Goal: Information Seeking & Learning: Understand process/instructions

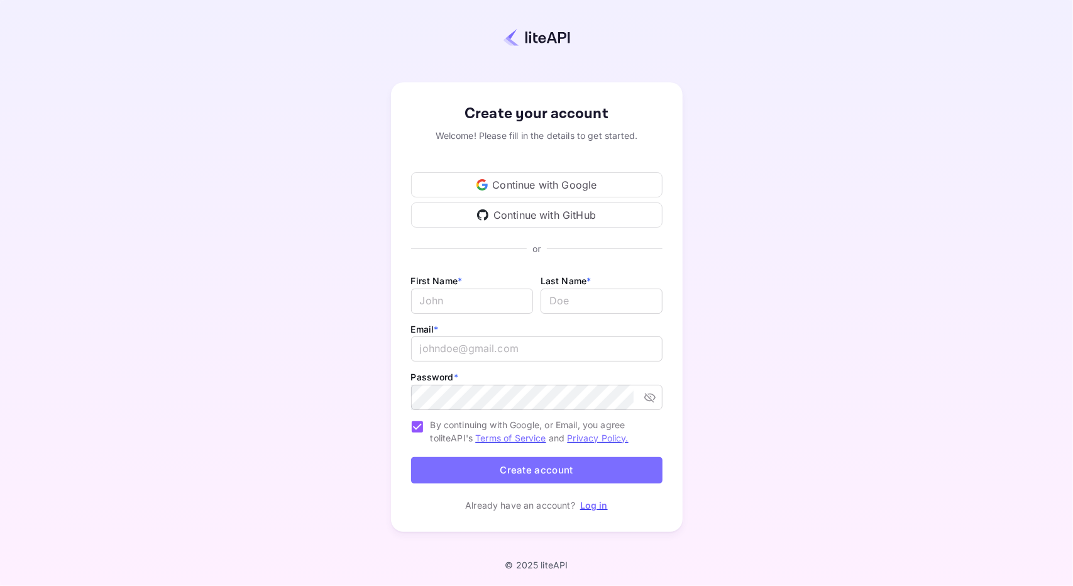
click at [543, 217] on div "Continue with GitHub" at bounding box center [536, 214] width 251 height 25
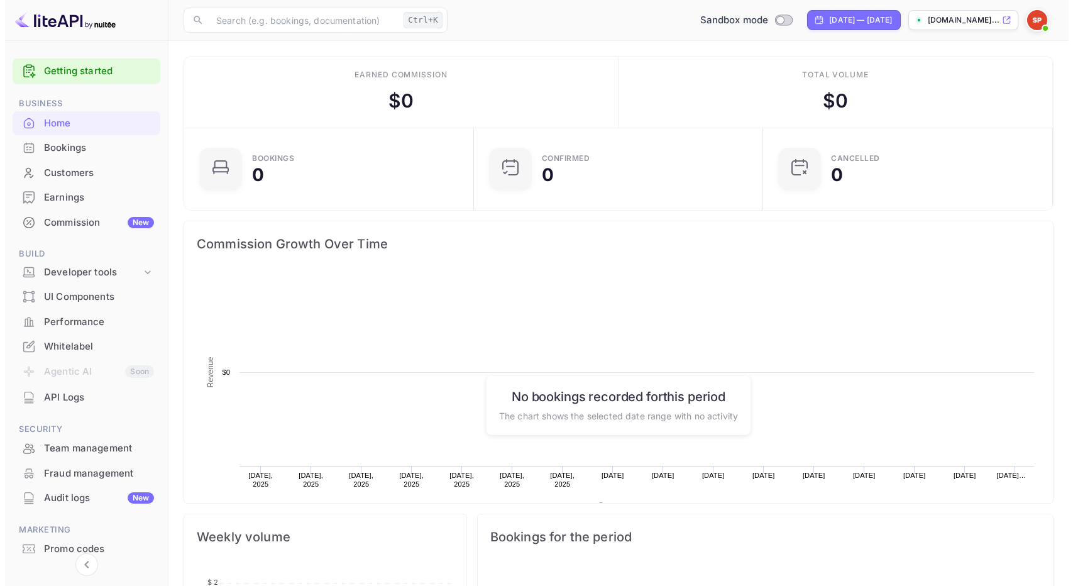
scroll to position [194, 273]
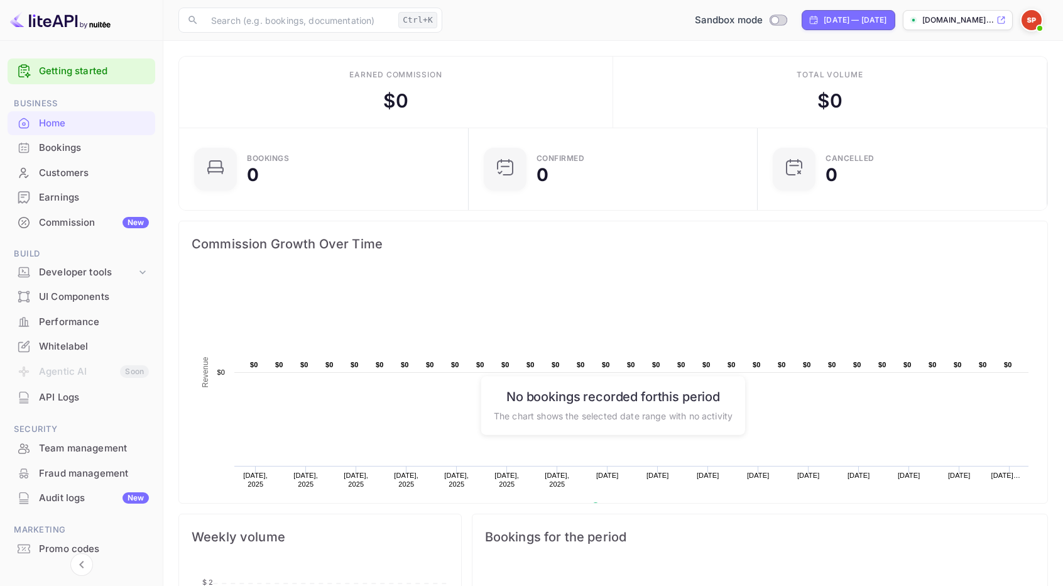
click at [73, 398] on div "API Logs" at bounding box center [94, 397] width 110 height 14
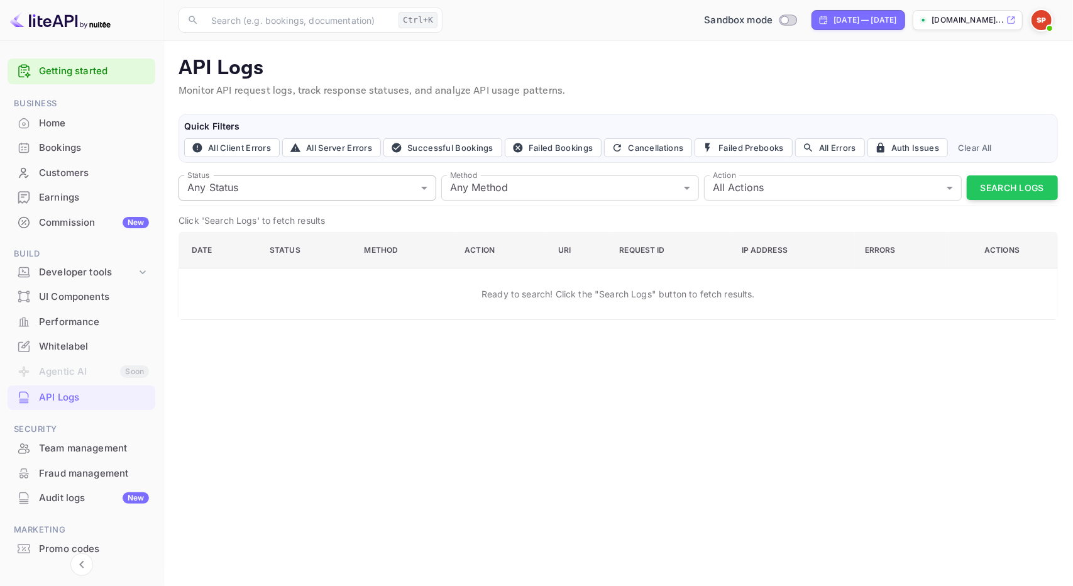
click at [419, 187] on body "Getting started Business Home Bookings Customers Earnings Commission New Build …" at bounding box center [536, 293] width 1073 height 586
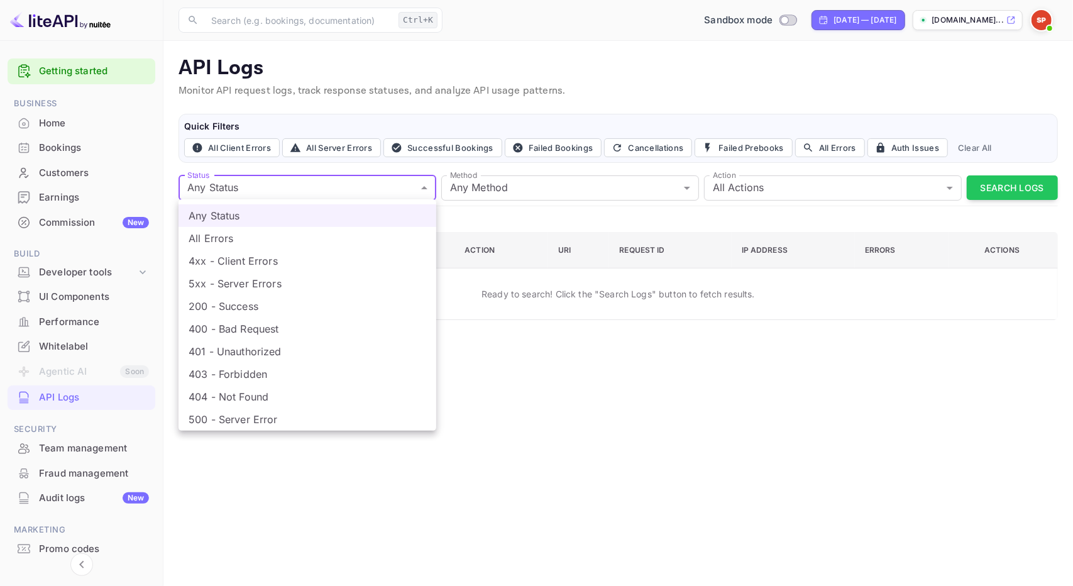
click at [419, 187] on div at bounding box center [536, 293] width 1073 height 586
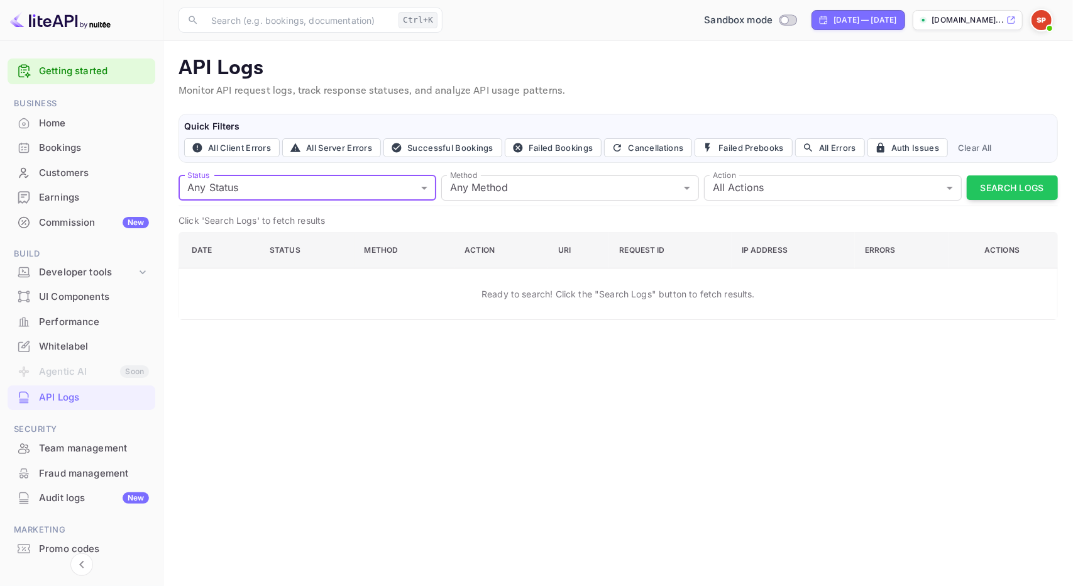
click at [72, 146] on div "Bookings" at bounding box center [94, 148] width 110 height 14
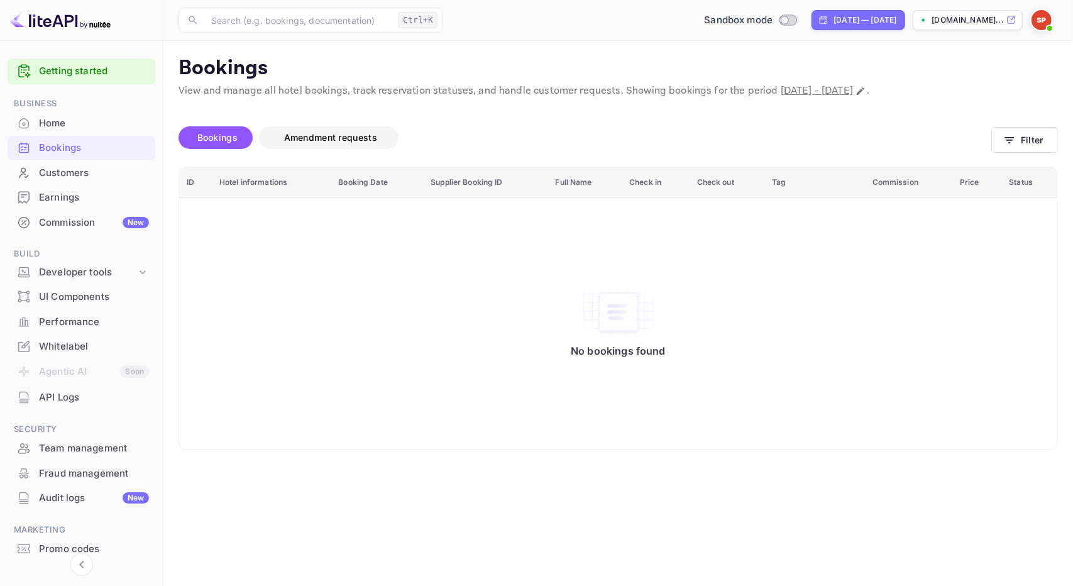
click at [347, 138] on span "Amendment requests" at bounding box center [330, 137] width 93 height 11
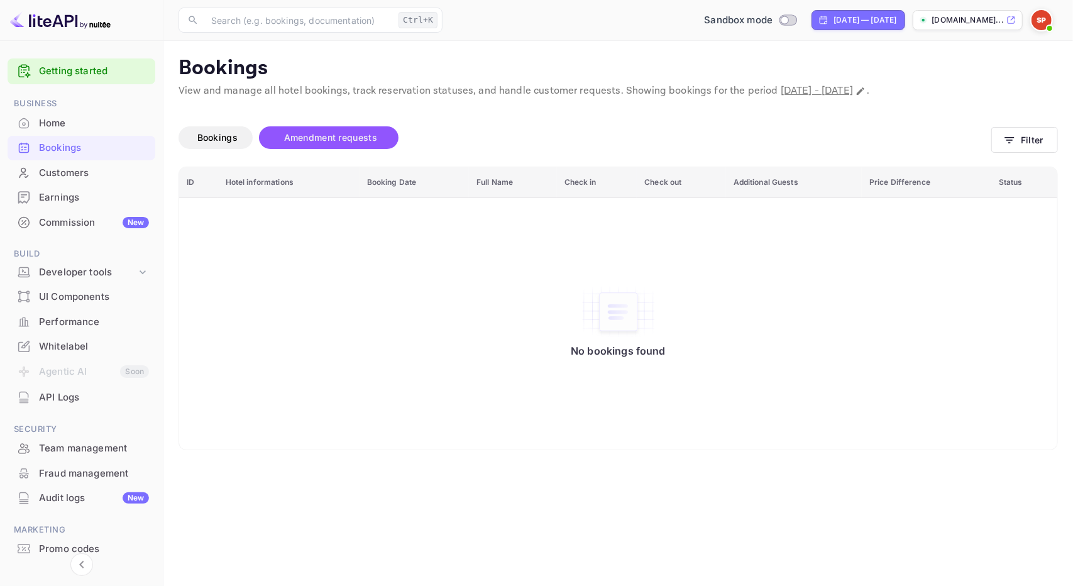
click at [258, 125] on div "Bookings Amendment requests" at bounding box center [585, 140] width 813 height 53
click at [224, 137] on span "Bookings" at bounding box center [217, 137] width 40 height 11
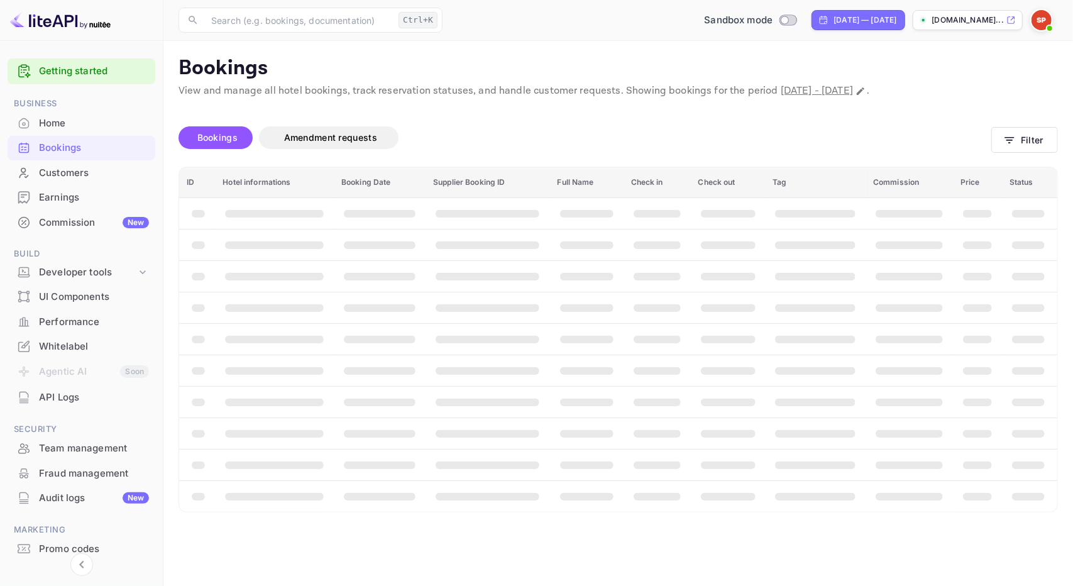
click at [106, 131] on div "Home" at bounding box center [82, 123] width 148 height 25
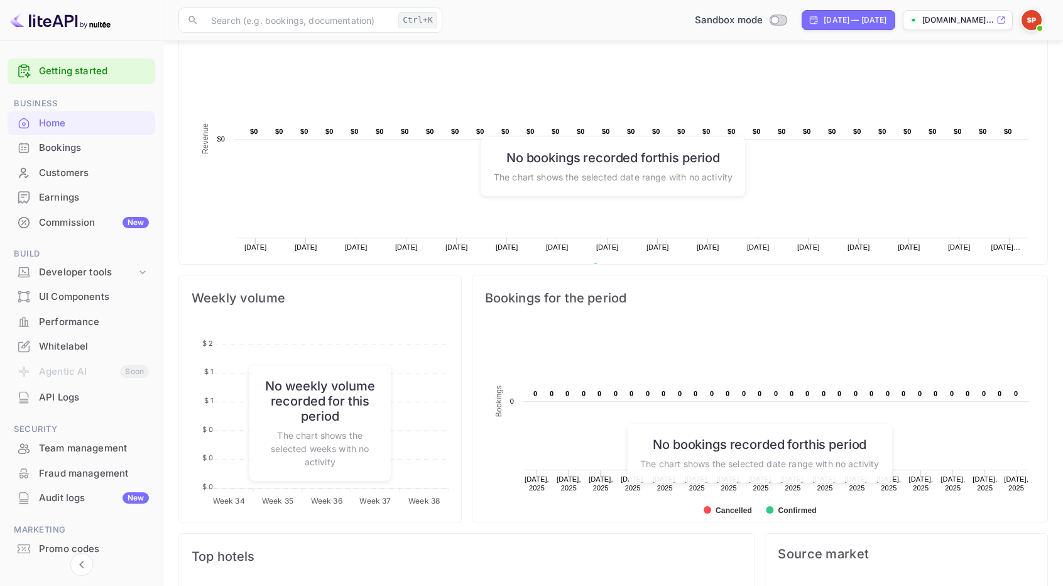
scroll to position [236, 0]
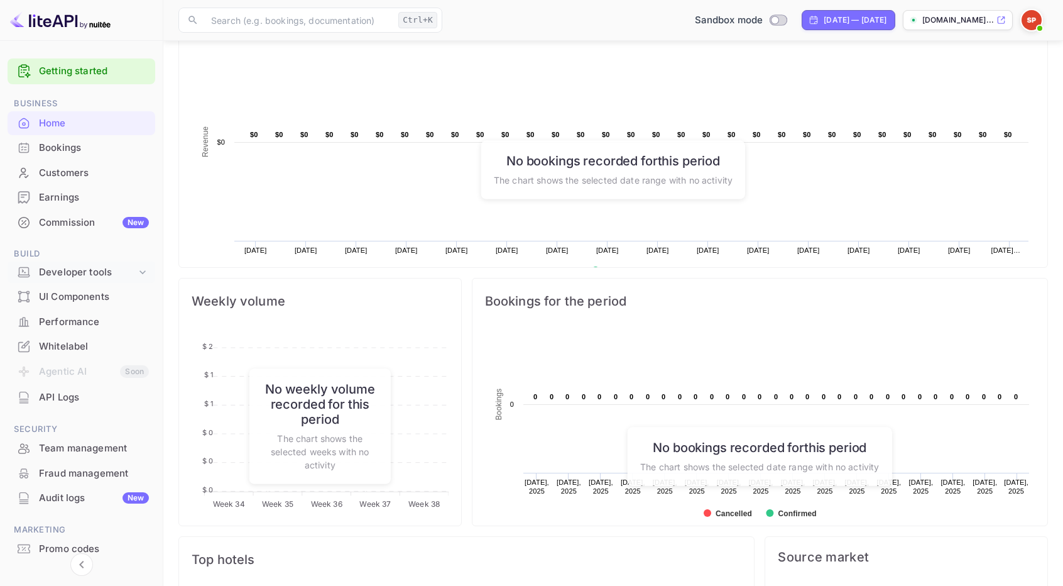
click at [142, 275] on icon at bounding box center [142, 272] width 13 height 13
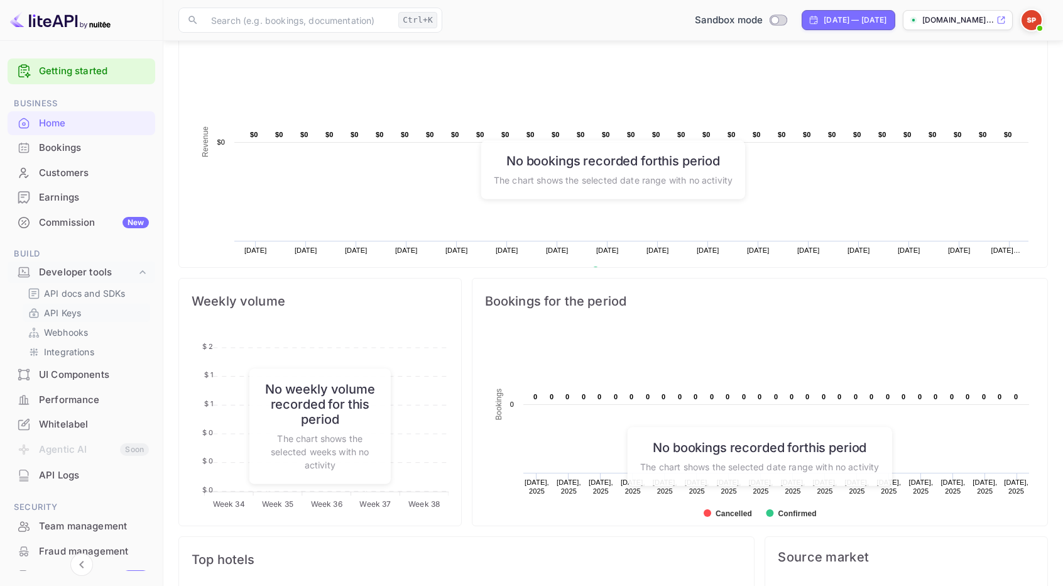
click at [68, 311] on p "API Keys" at bounding box center [62, 312] width 37 height 13
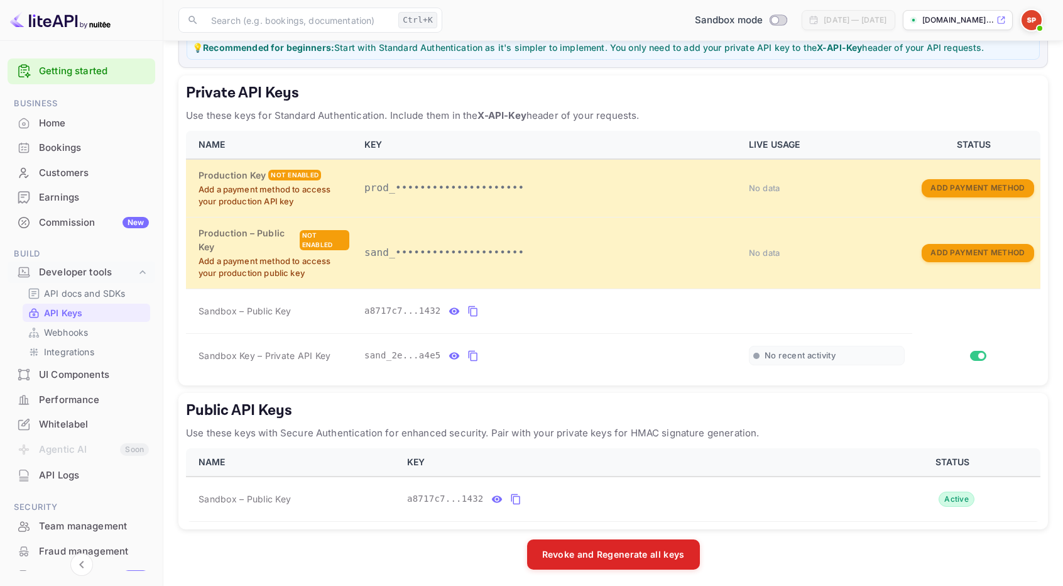
scroll to position [180, 0]
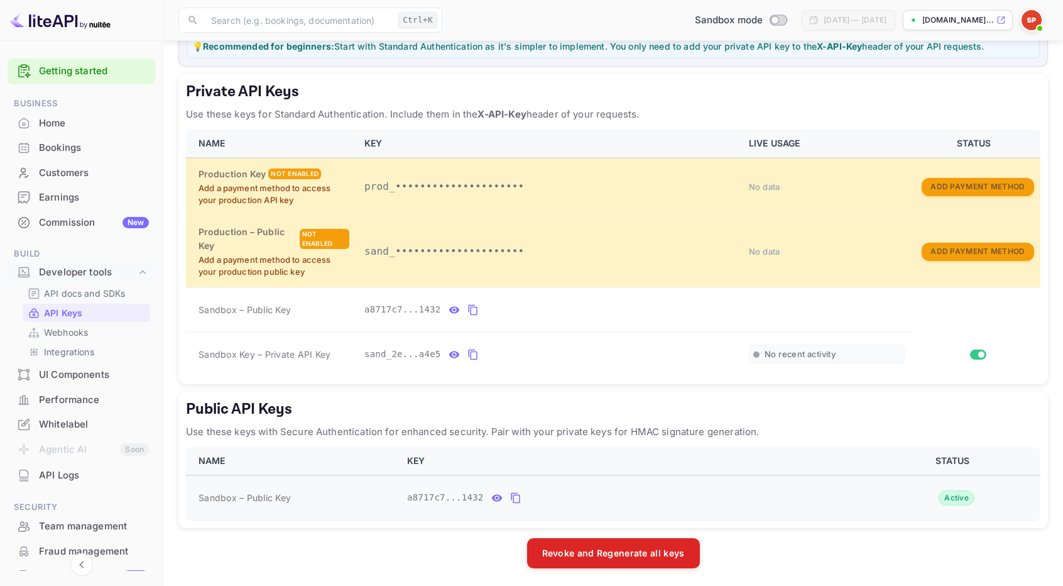
click at [492, 495] on icon "public api keys table" at bounding box center [497, 497] width 11 height 7
click at [630, 496] on icon "public api keys table" at bounding box center [635, 497] width 11 height 15
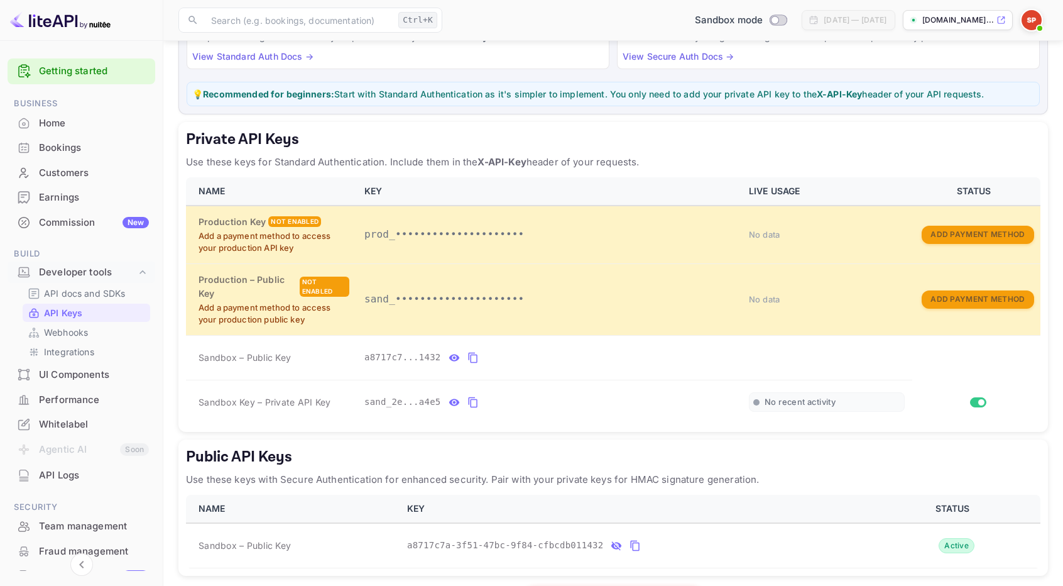
scroll to position [0, 0]
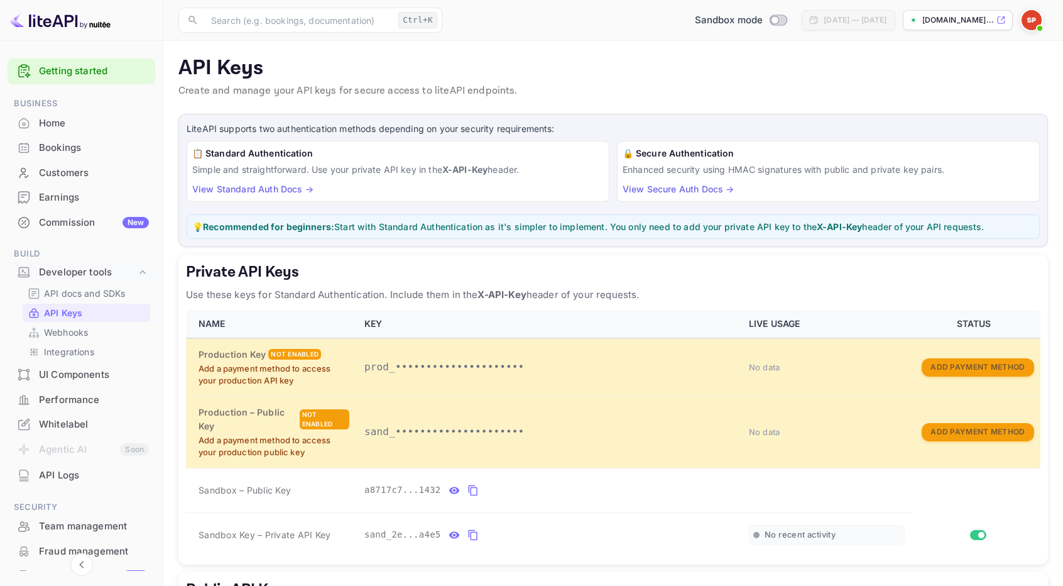
click at [285, 192] on link "View Standard Auth Docs →" at bounding box center [252, 189] width 121 height 11
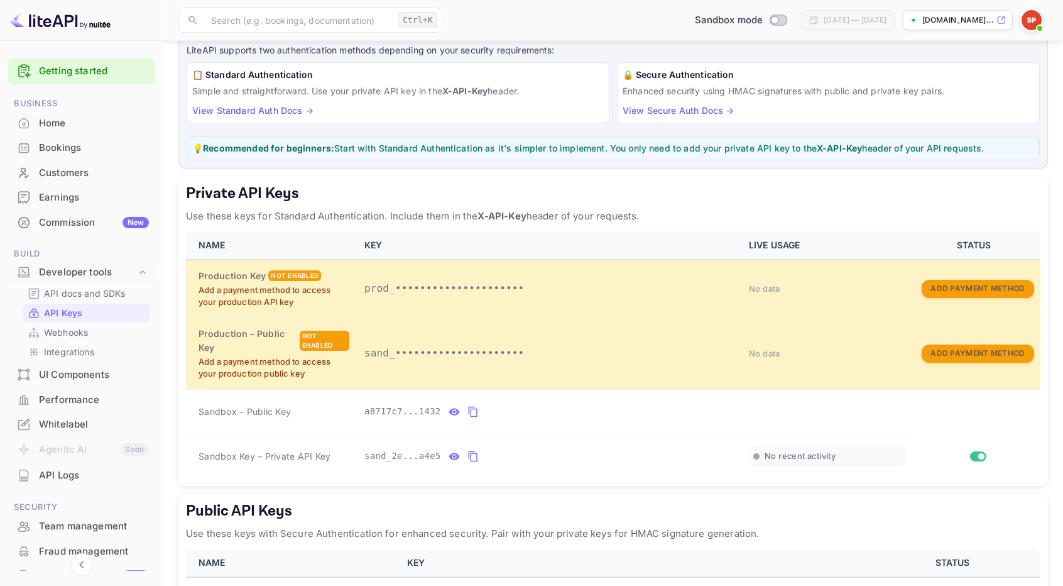
scroll to position [78, 0]
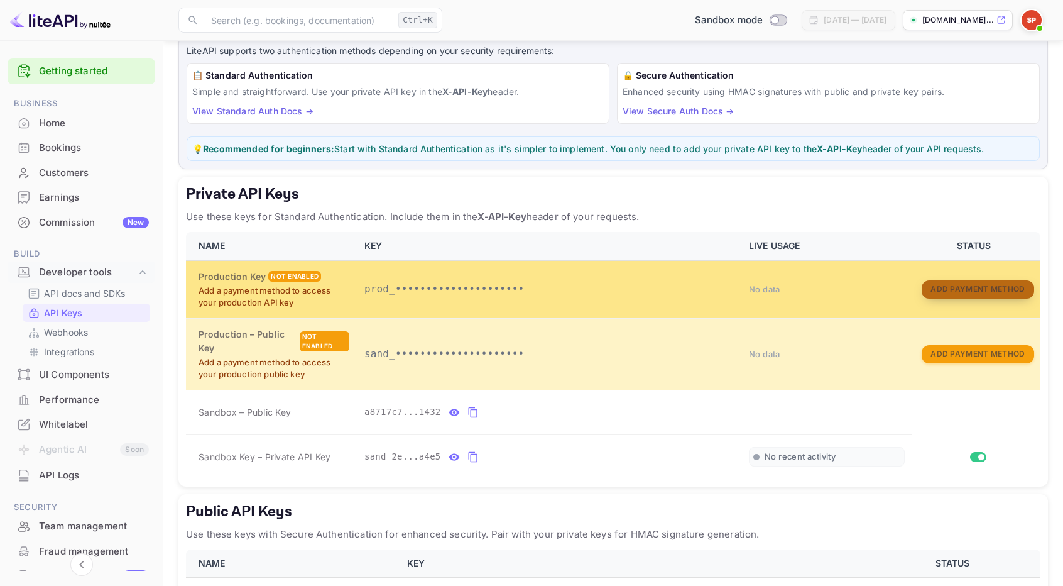
click at [960, 282] on button "Add Payment Method" at bounding box center [978, 289] width 112 height 18
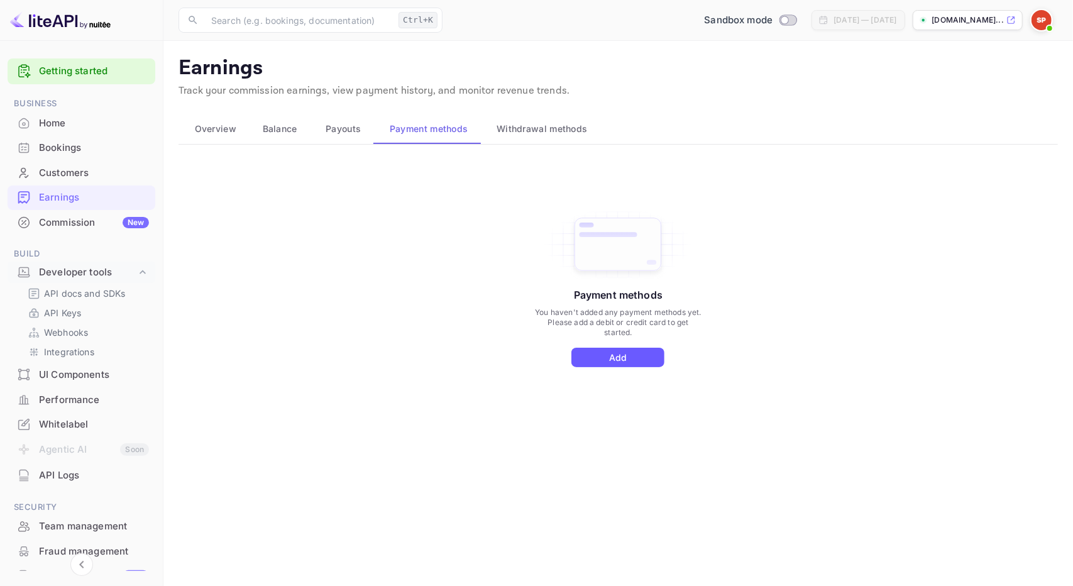
click at [624, 363] on button "Add" at bounding box center [617, 357] width 93 height 19
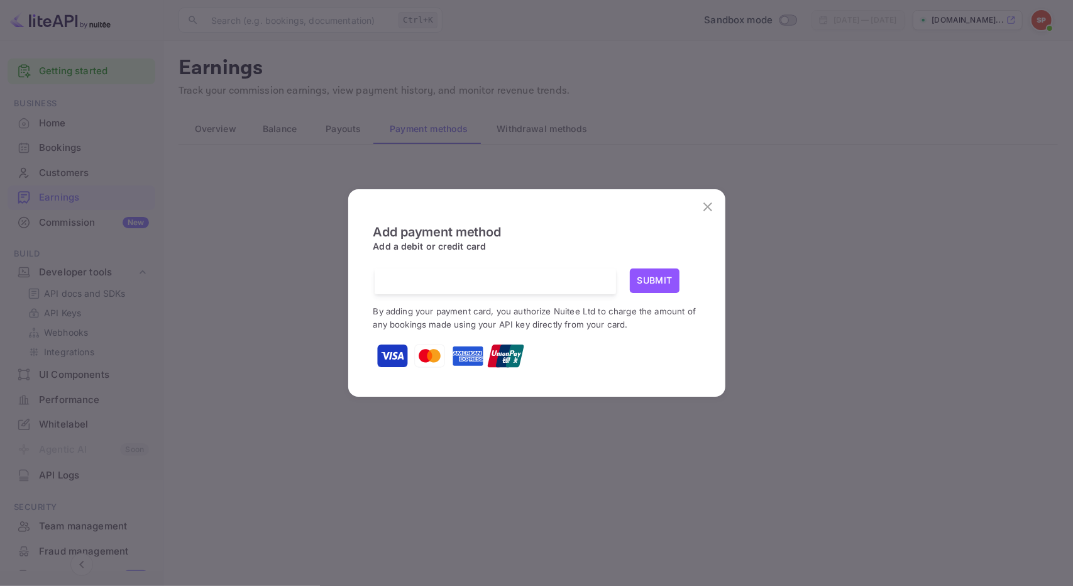
click at [468, 275] on div at bounding box center [500, 281] width 232 height 26
click at [591, 270] on div at bounding box center [500, 281] width 232 height 26
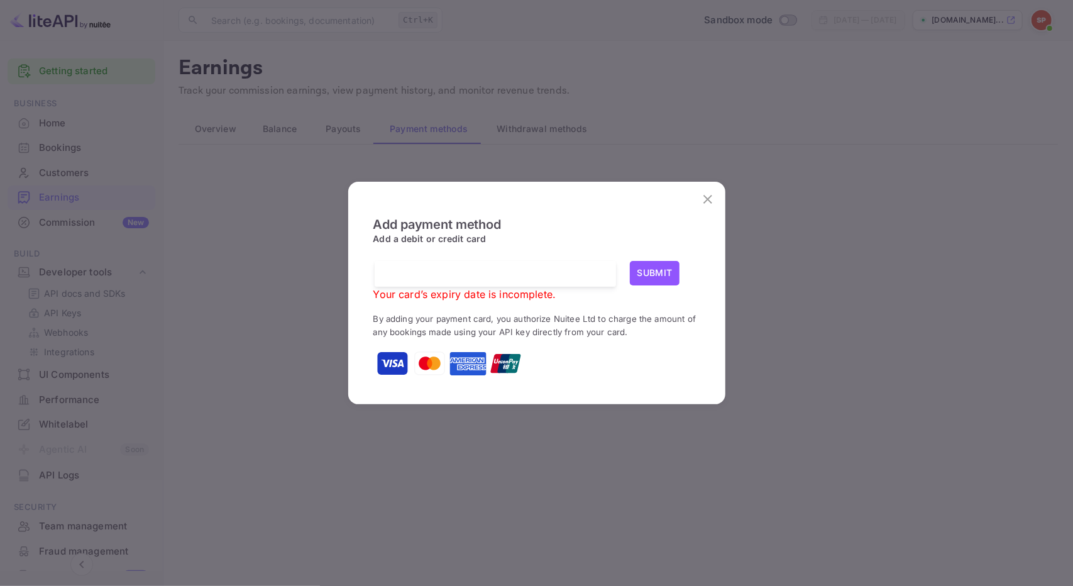
click at [710, 202] on icon "close" at bounding box center [707, 199] width 15 height 15
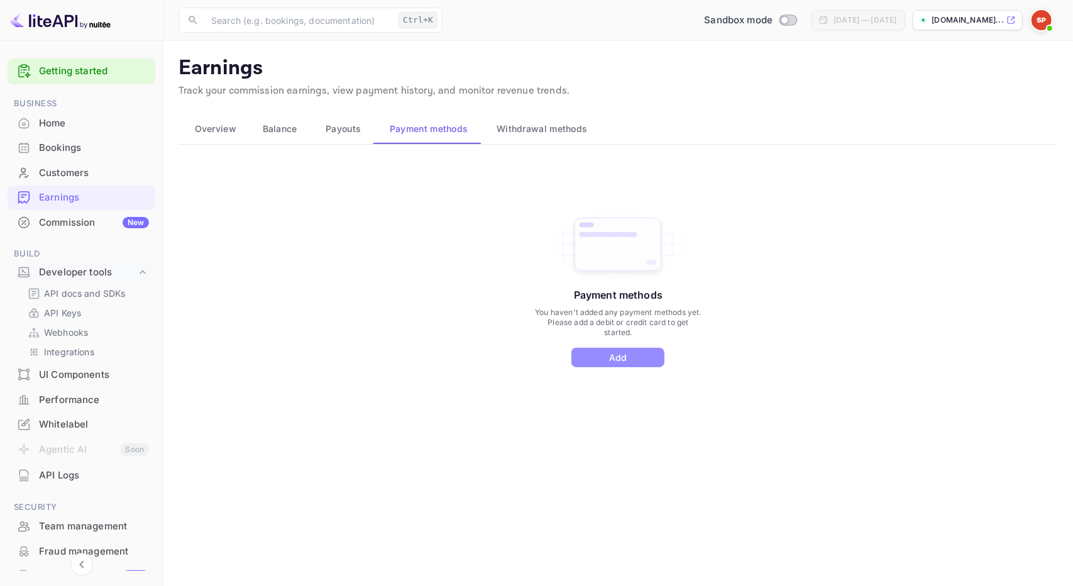
click at [622, 357] on button "Add" at bounding box center [617, 357] width 93 height 19
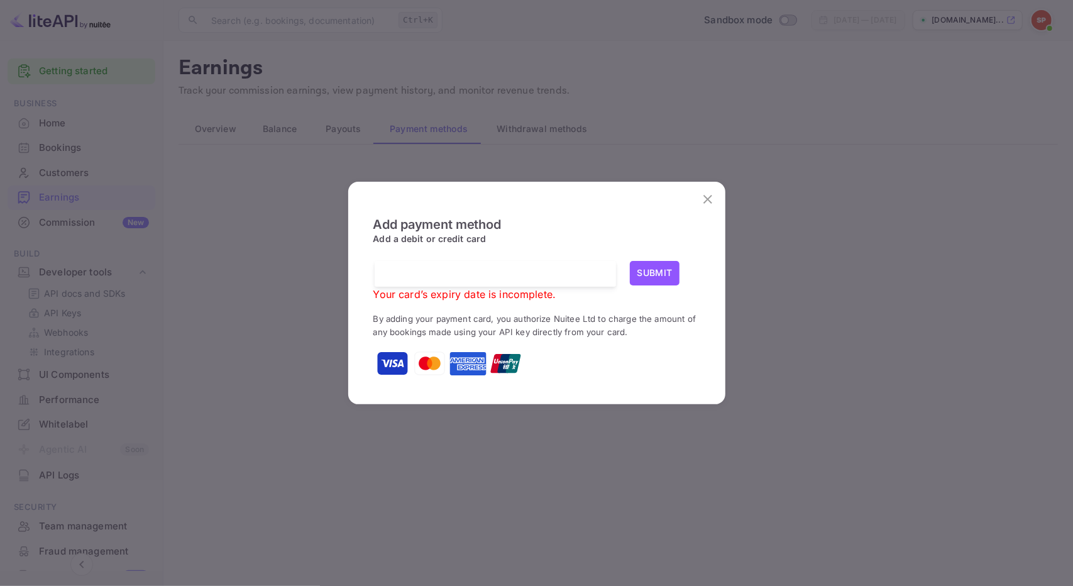
click at [480, 266] on div at bounding box center [500, 274] width 232 height 26
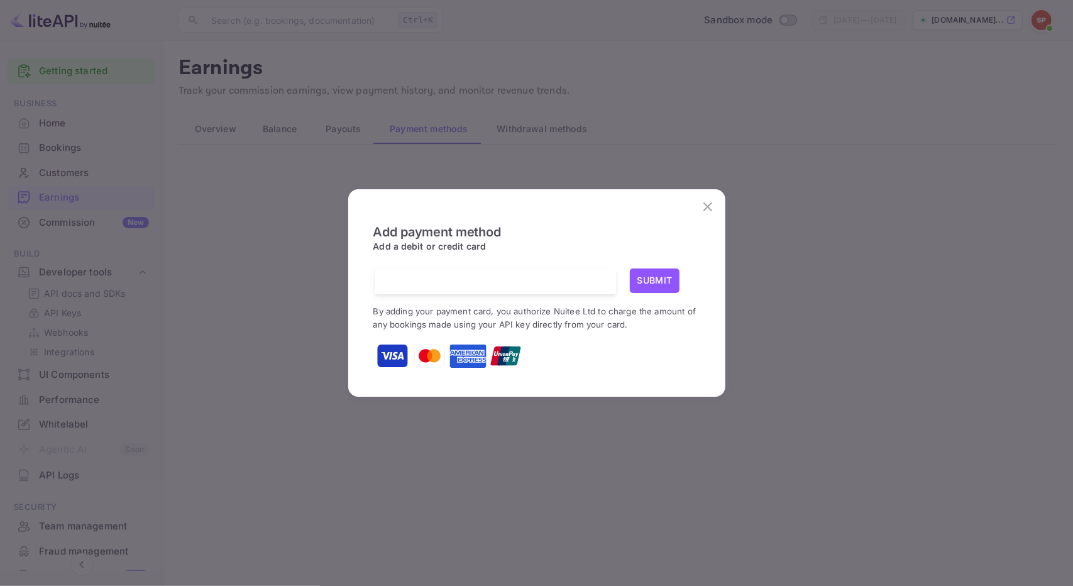
click at [659, 280] on button "Submit" at bounding box center [655, 280] width 50 height 25
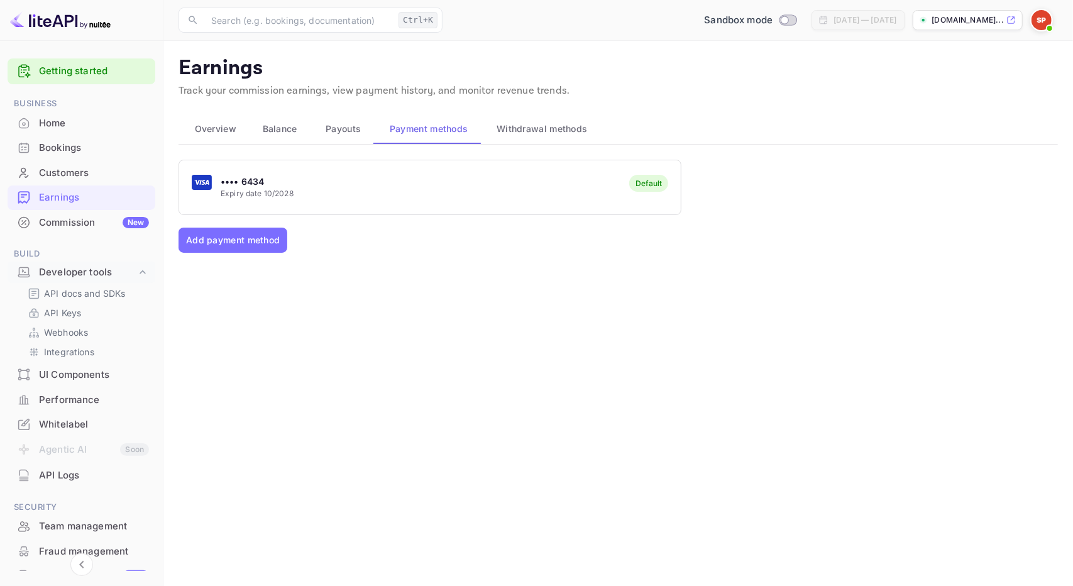
click at [209, 129] on span "Overview" at bounding box center [215, 128] width 41 height 15
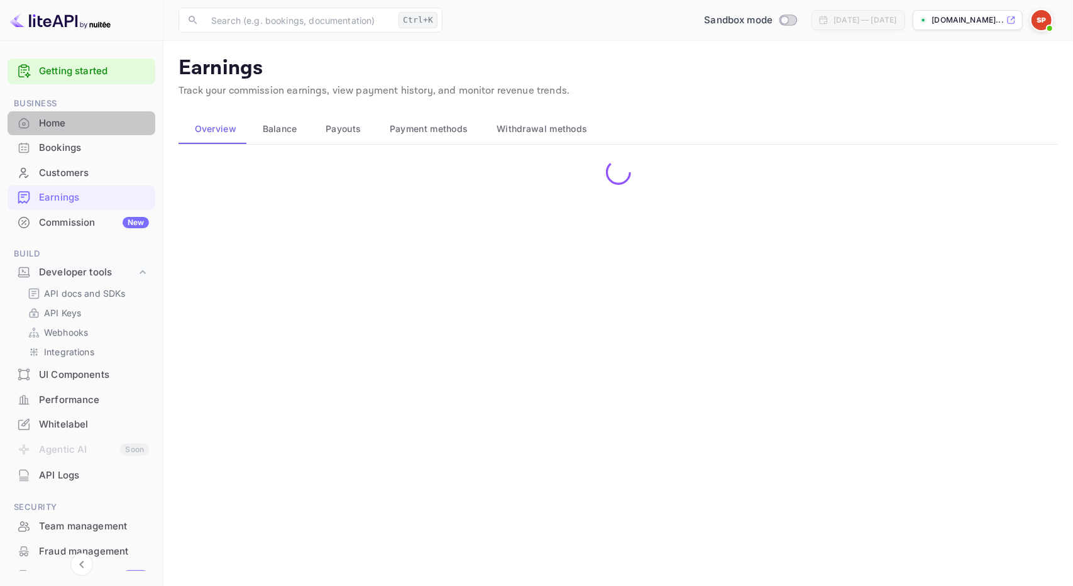
click at [82, 123] on div "Home" at bounding box center [94, 123] width 110 height 14
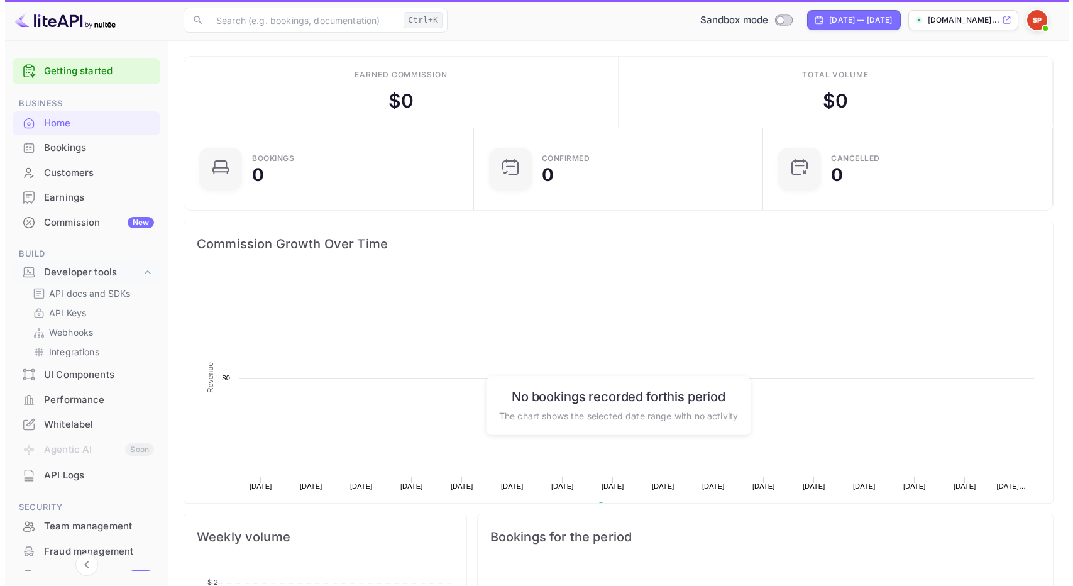
scroll to position [194, 273]
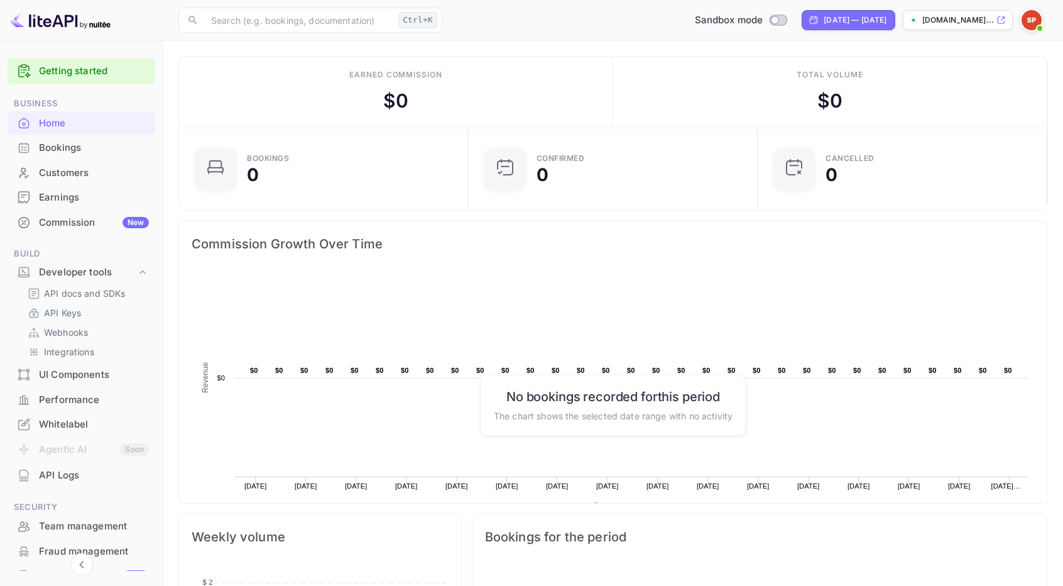
click at [72, 310] on p "API Keys" at bounding box center [62, 312] width 37 height 13
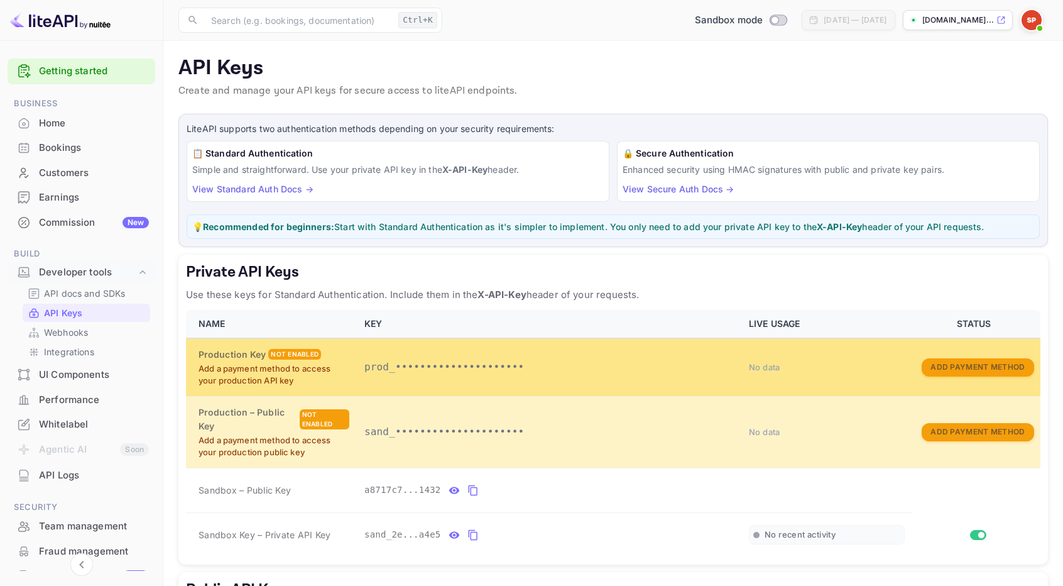
click at [456, 360] on p "prod_•••••••••••••••••••••" at bounding box center [550, 367] width 370 height 15
click at [1006, 361] on button "Add Payment Method" at bounding box center [978, 367] width 112 height 18
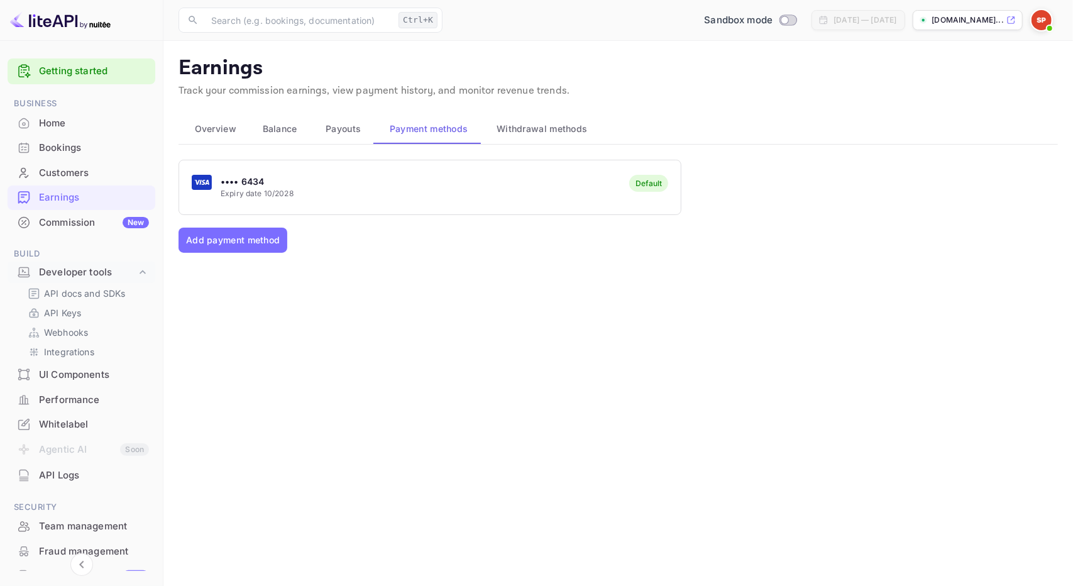
click at [500, 184] on div "•••• 6434 Expiry date 10/2028 Default" at bounding box center [430, 187] width 502 height 50
click at [537, 121] on span "Withdrawal methods" at bounding box center [542, 128] width 91 height 15
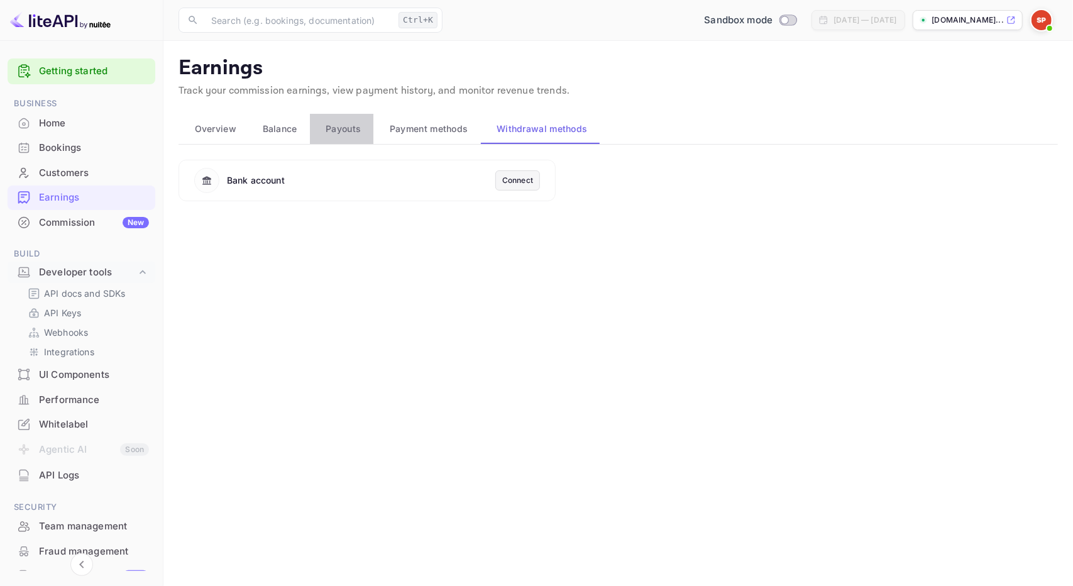
click at [344, 122] on span "Payouts" at bounding box center [343, 128] width 35 height 15
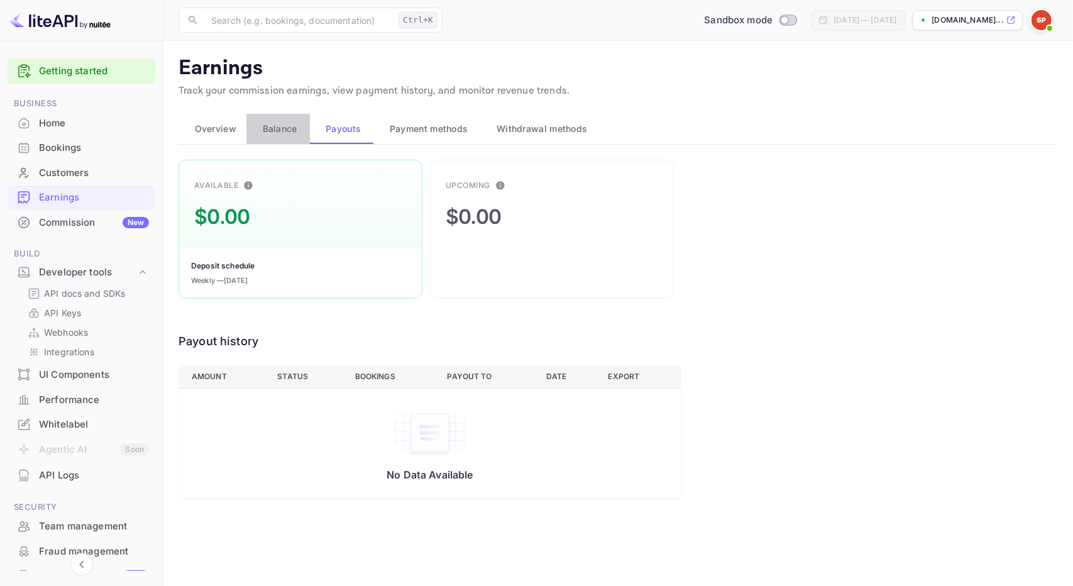
click at [267, 129] on span "Balance" at bounding box center [280, 128] width 35 height 15
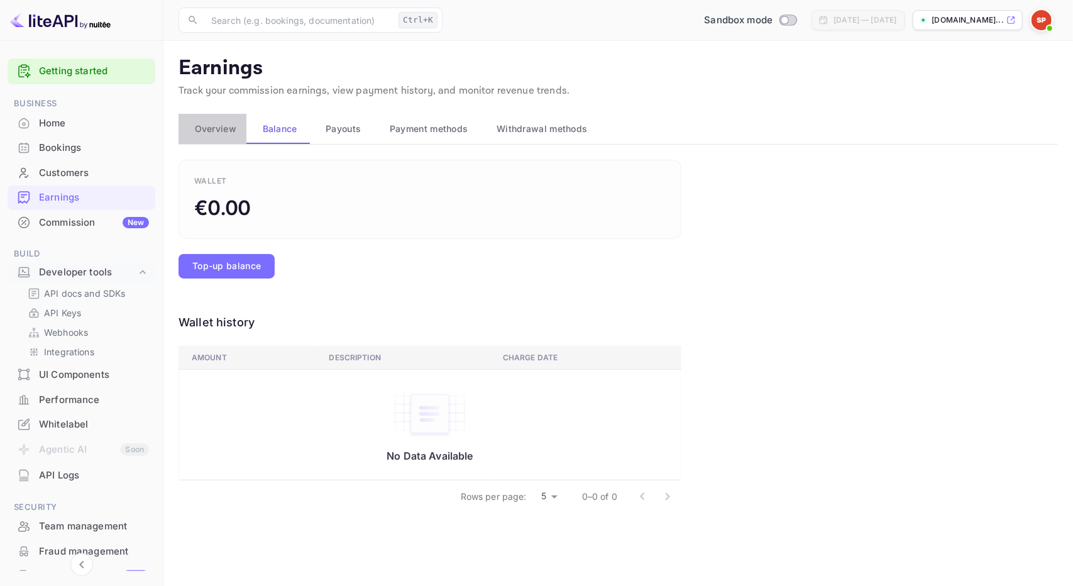
click at [219, 128] on span "Overview" at bounding box center [215, 128] width 41 height 15
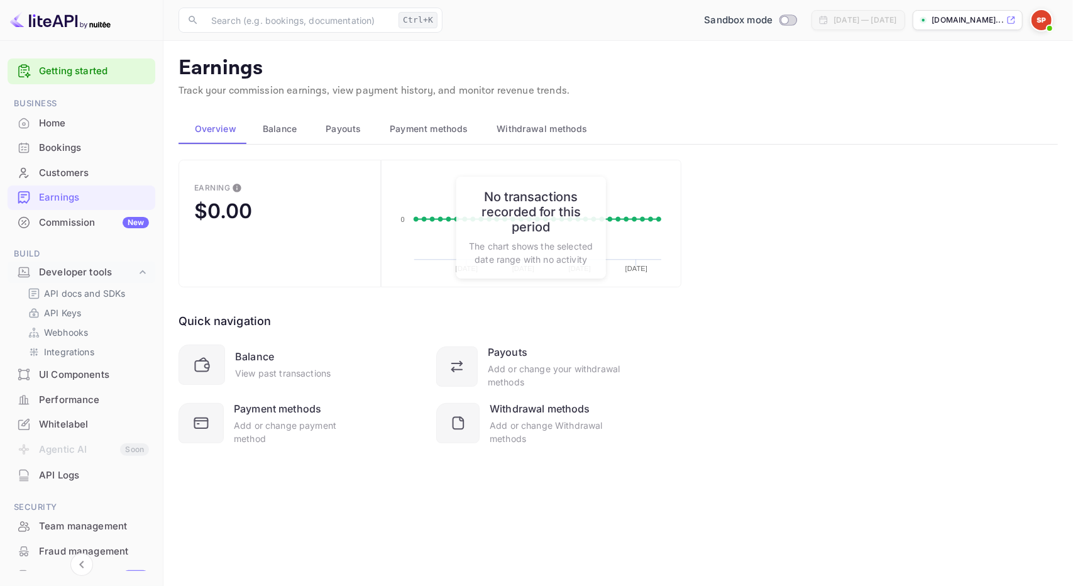
click at [522, 124] on span "Withdrawal methods" at bounding box center [542, 128] width 91 height 15
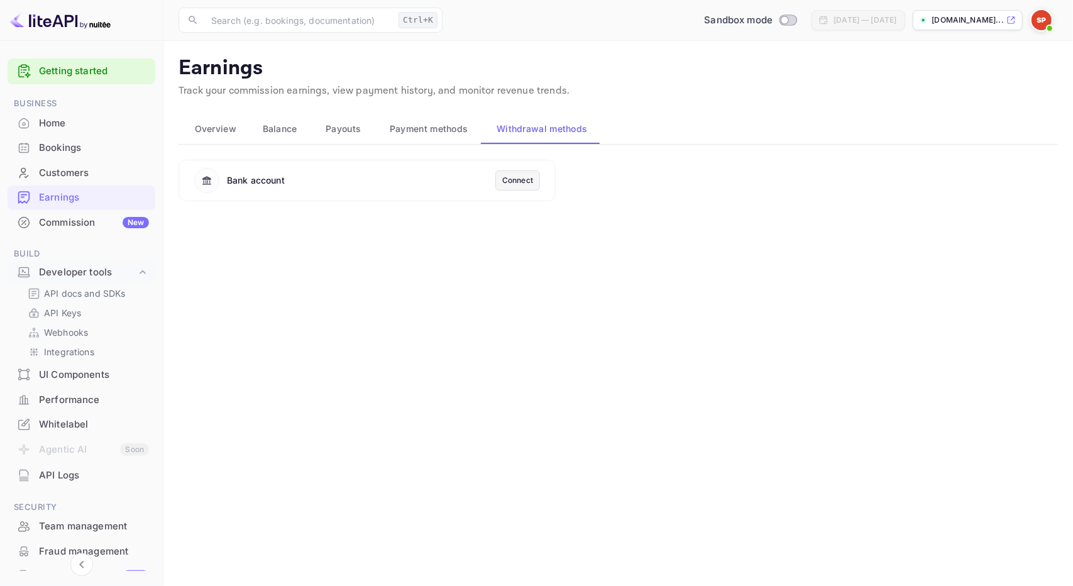
click at [401, 189] on div "Bank account" at bounding box center [344, 180] width 301 height 25
click at [510, 180] on div "Connect" at bounding box center [517, 180] width 31 height 11
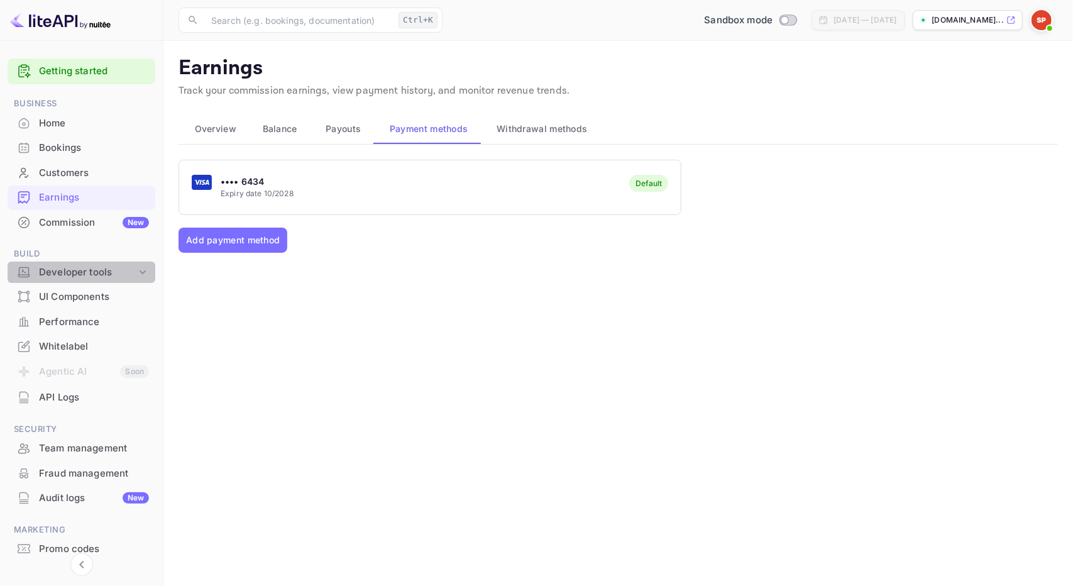
click at [84, 270] on div "Developer tools" at bounding box center [87, 272] width 97 height 14
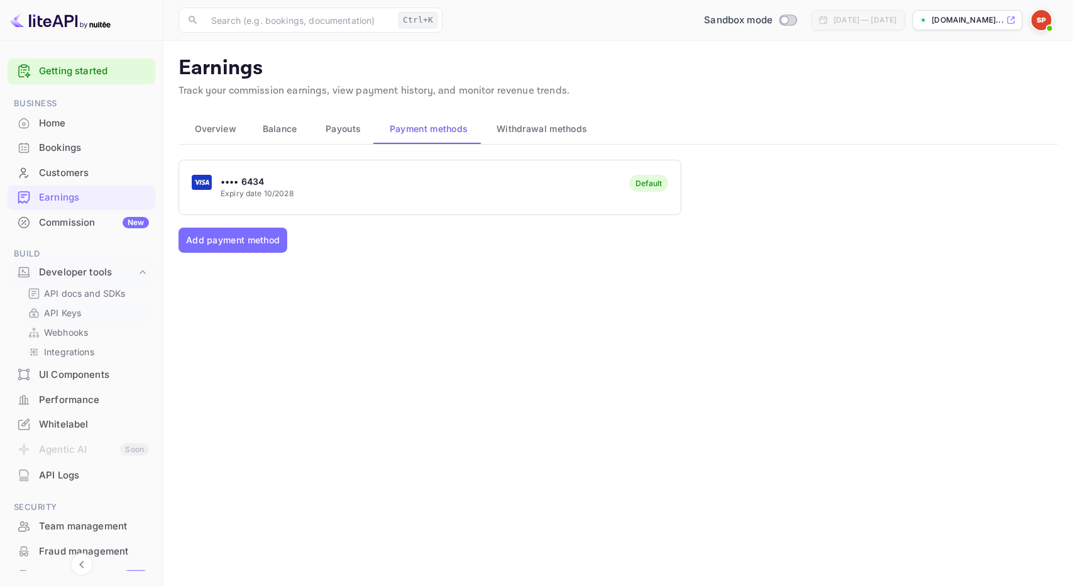
click at [69, 311] on p "API Keys" at bounding box center [62, 312] width 37 height 13
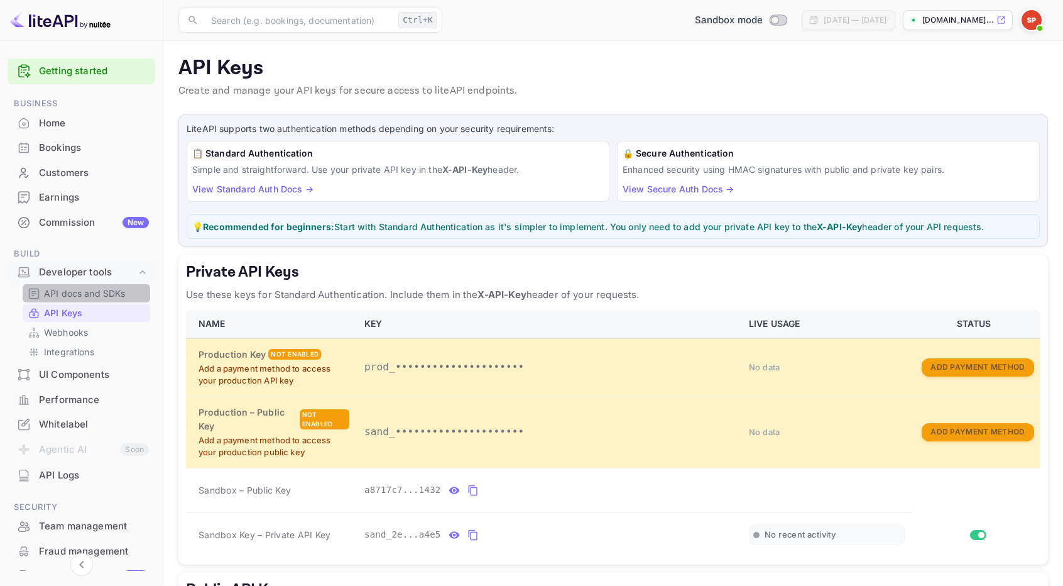
click at [112, 294] on p "API docs and SDKs" at bounding box center [85, 293] width 82 height 13
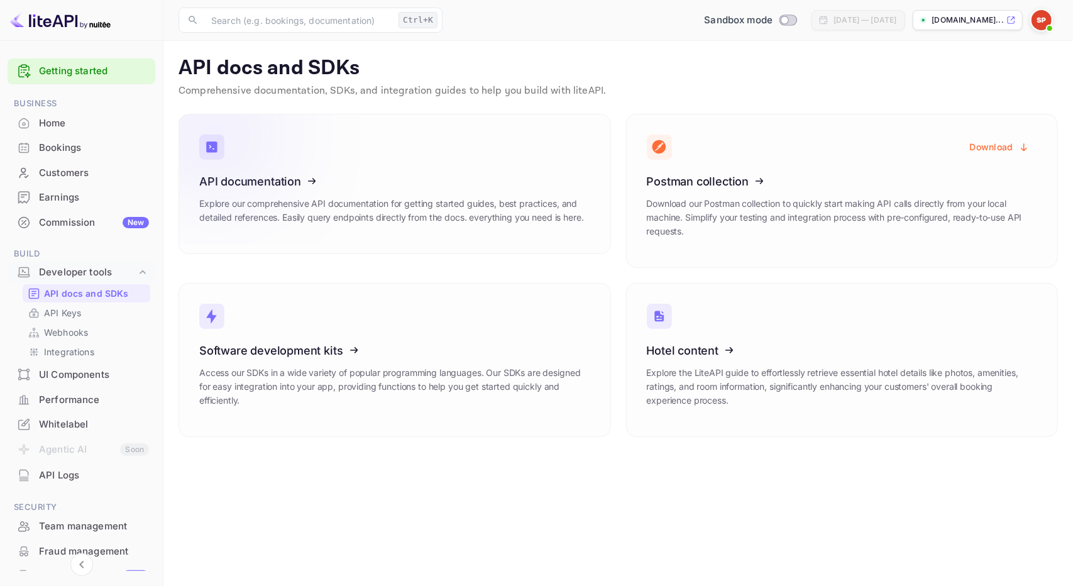
click at [280, 190] on icon at bounding box center [276, 178] width 195 height 129
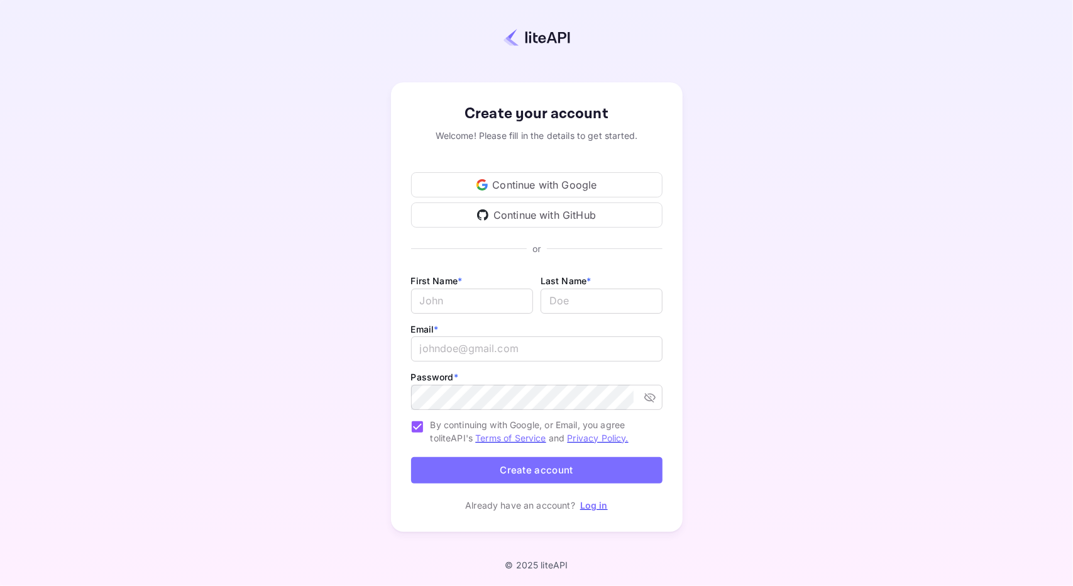
click at [552, 216] on div "Continue with GitHub" at bounding box center [536, 214] width 251 height 25
click at [603, 504] on link "Log in" at bounding box center [594, 505] width 28 height 11
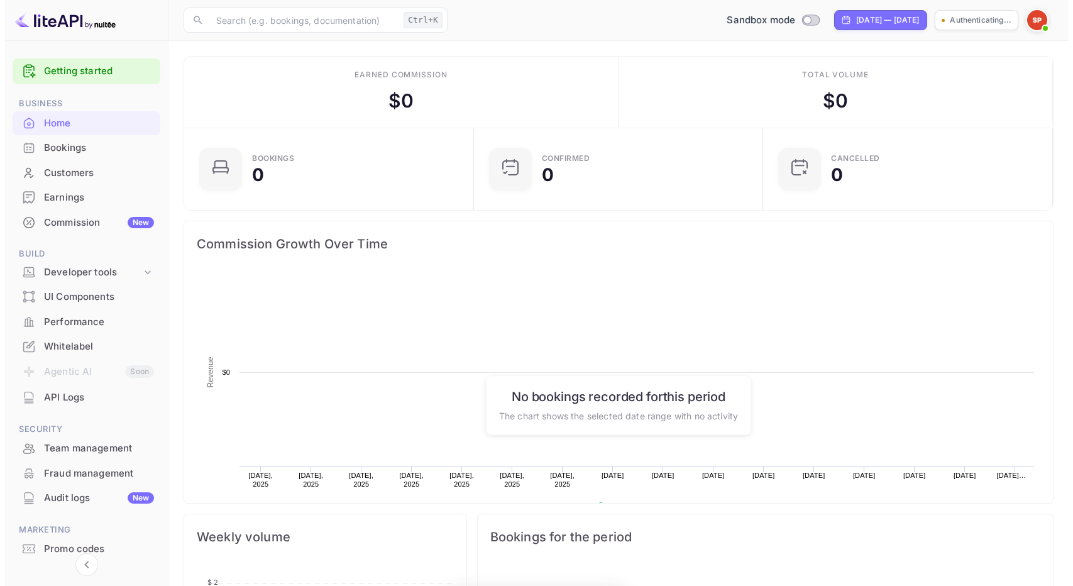
scroll to position [10, 10]
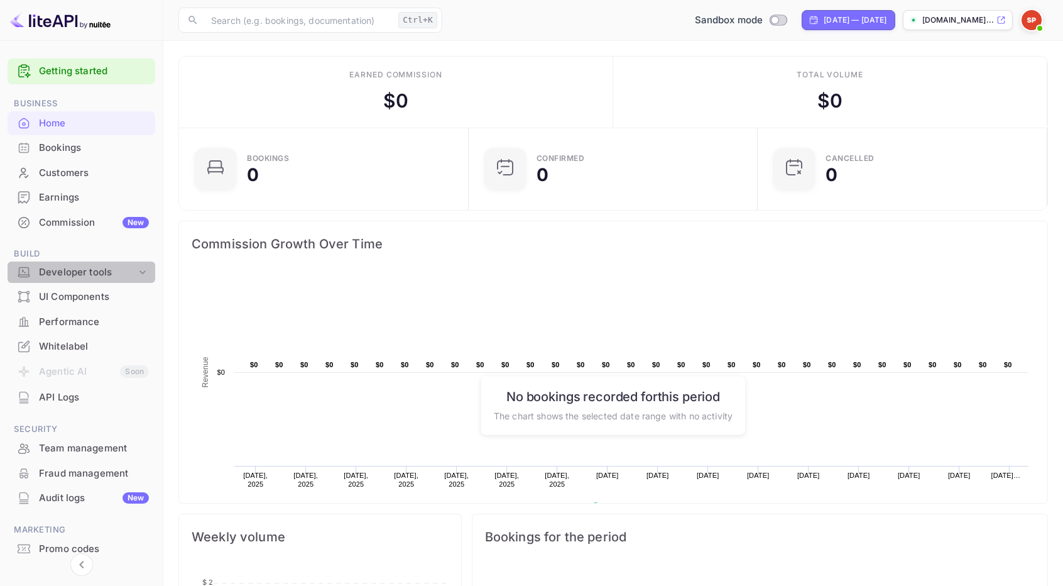
click at [126, 275] on div "Developer tools" at bounding box center [87, 272] width 97 height 14
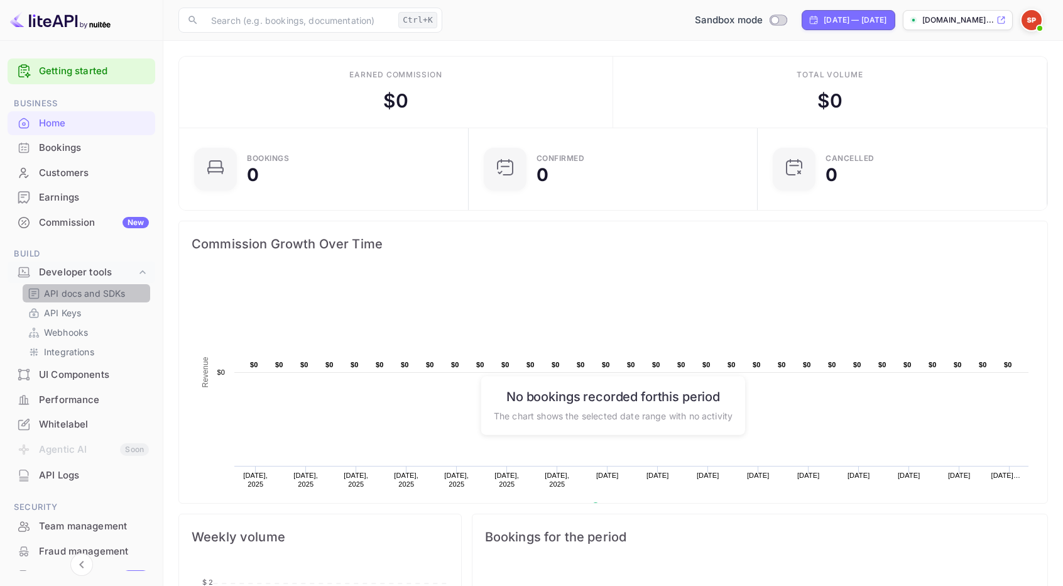
click at [106, 296] on p "API docs and SDKs" at bounding box center [85, 293] width 82 height 13
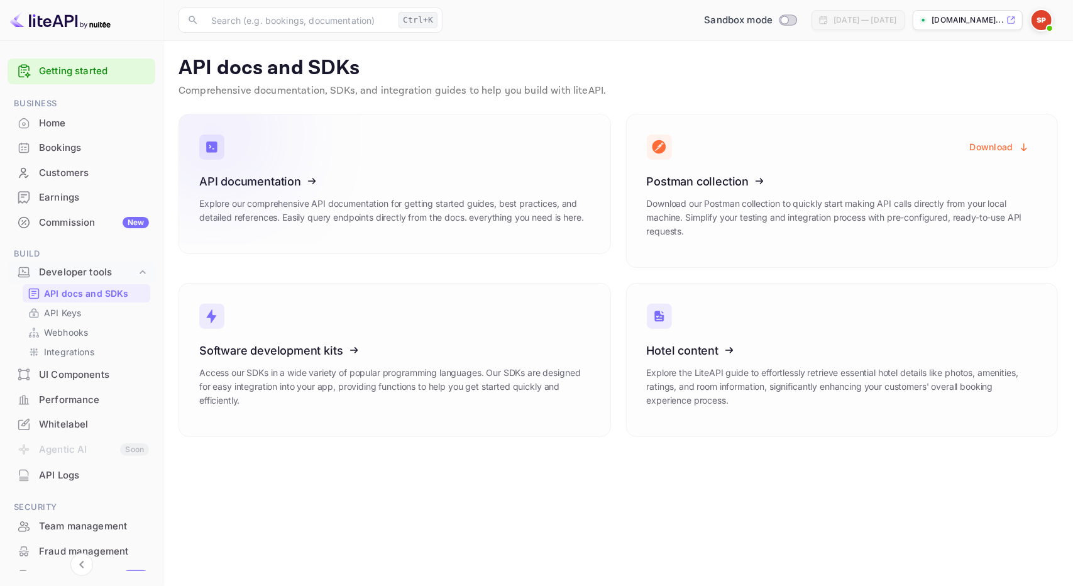
click at [260, 194] on icon at bounding box center [276, 178] width 195 height 129
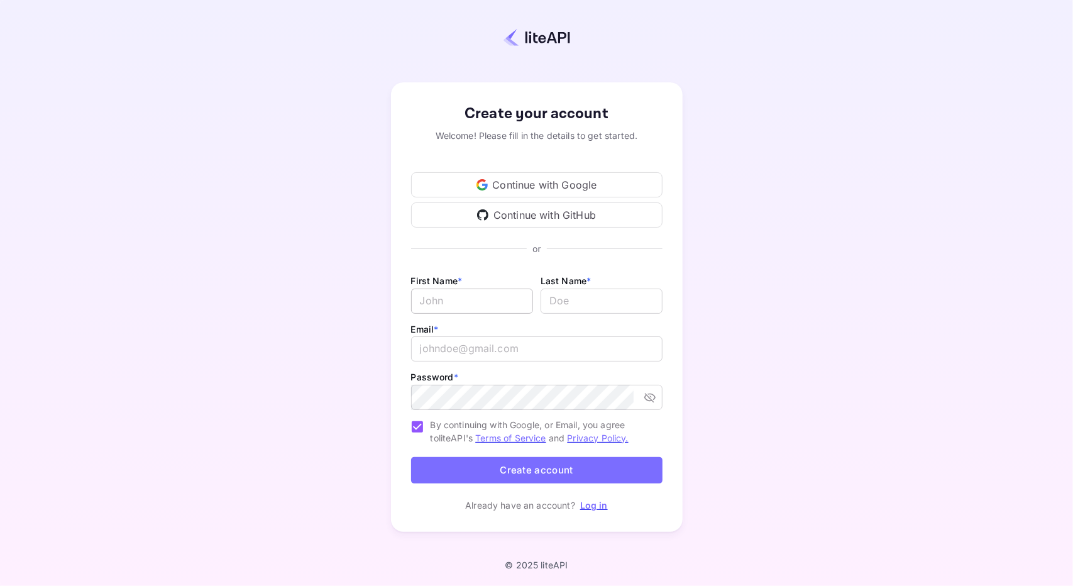
click at [486, 301] on input "Email *" at bounding box center [472, 300] width 122 height 25
type input "Sergiu"
type input "Pricop"
type input "sergiu.pricop@gmail.com"
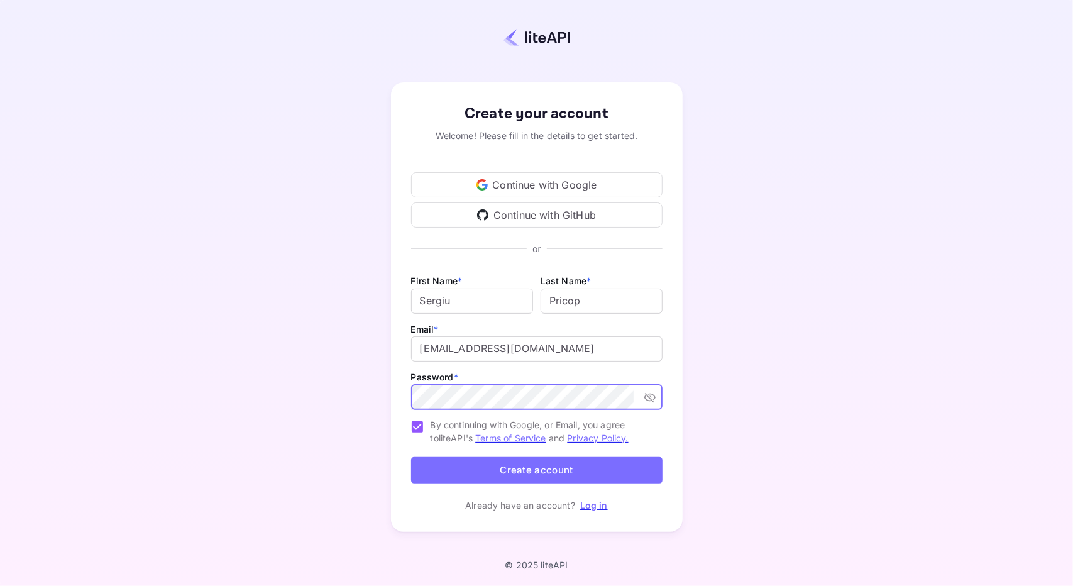
click at [592, 504] on link "Log in" at bounding box center [594, 505] width 28 height 11
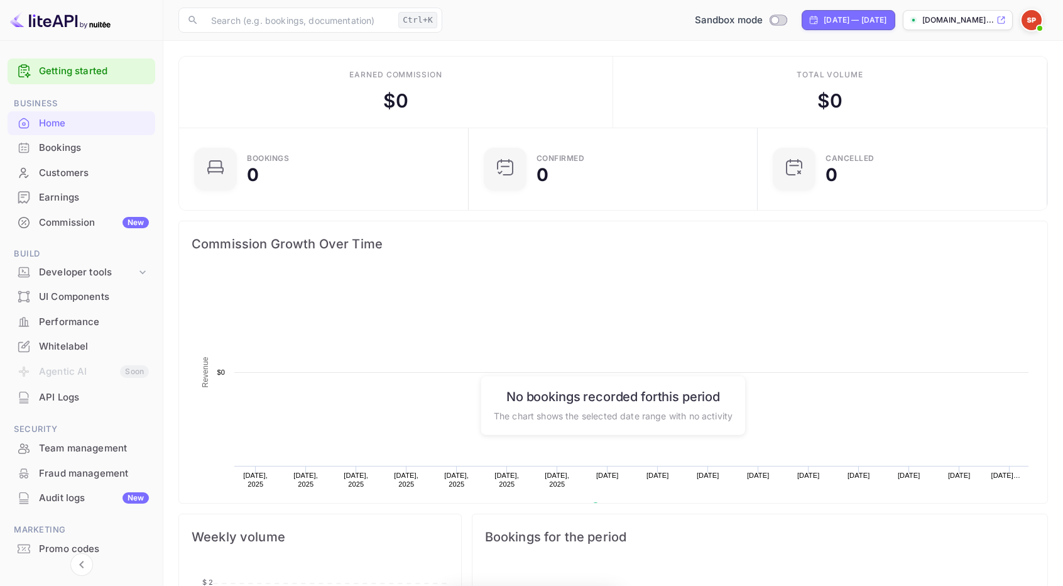
scroll to position [194, 273]
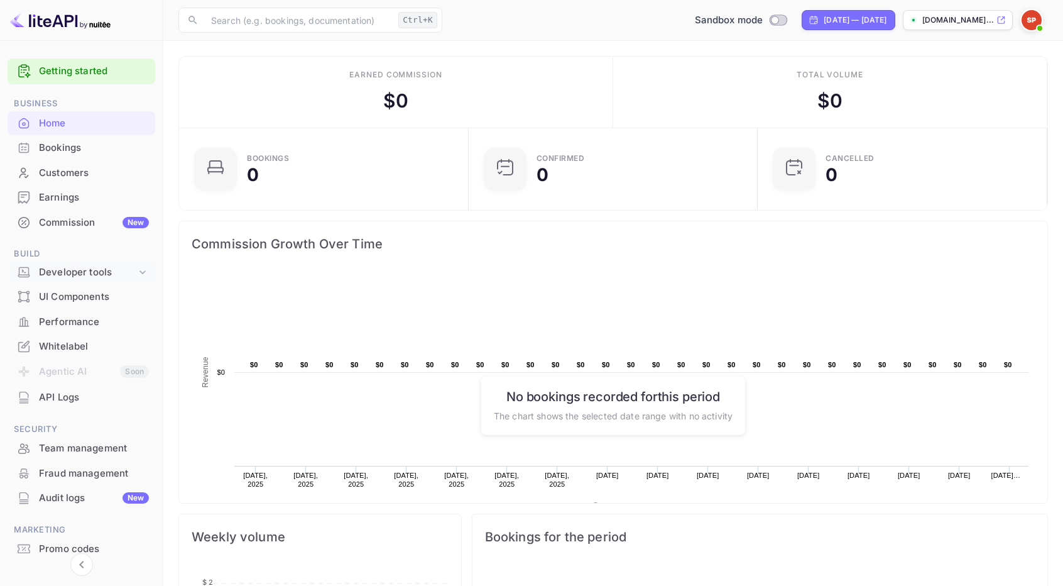
click at [136, 275] on icon at bounding box center [142, 272] width 13 height 13
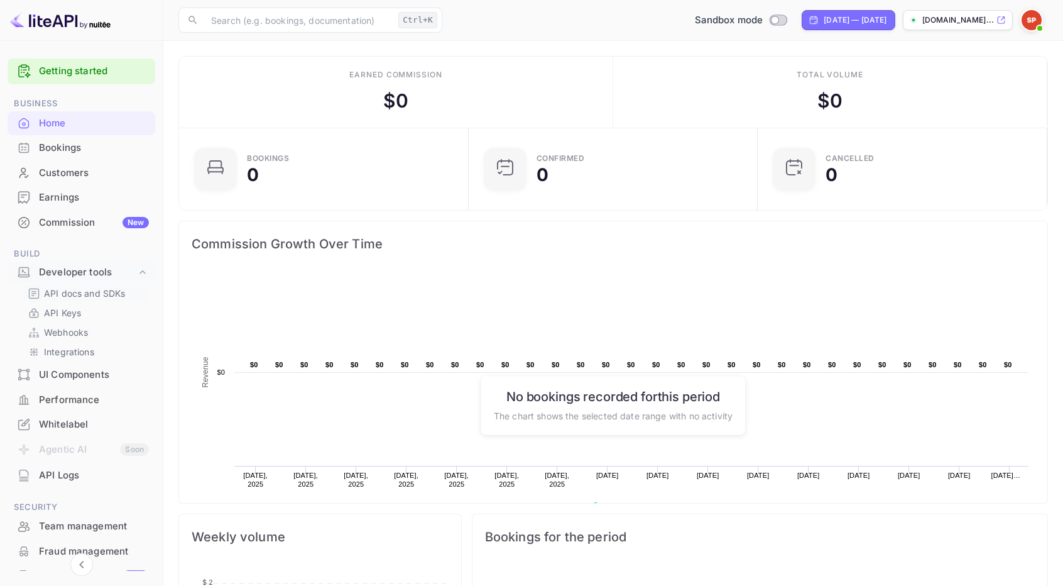
click at [116, 291] on p "API docs and SDKs" at bounding box center [85, 293] width 82 height 13
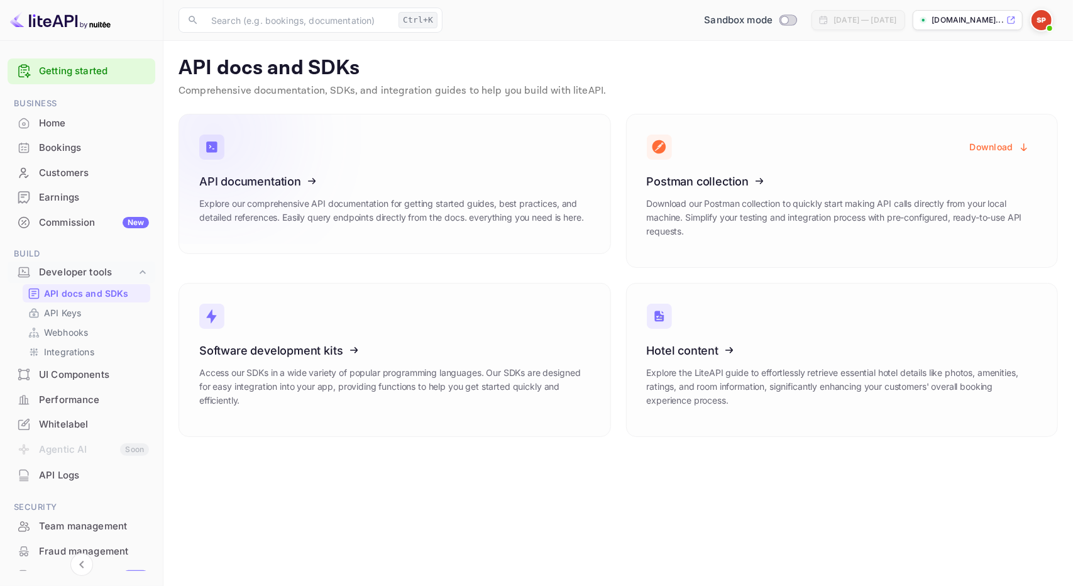
click at [280, 195] on icon at bounding box center [276, 178] width 195 height 129
click at [57, 311] on p "API Keys" at bounding box center [62, 312] width 37 height 13
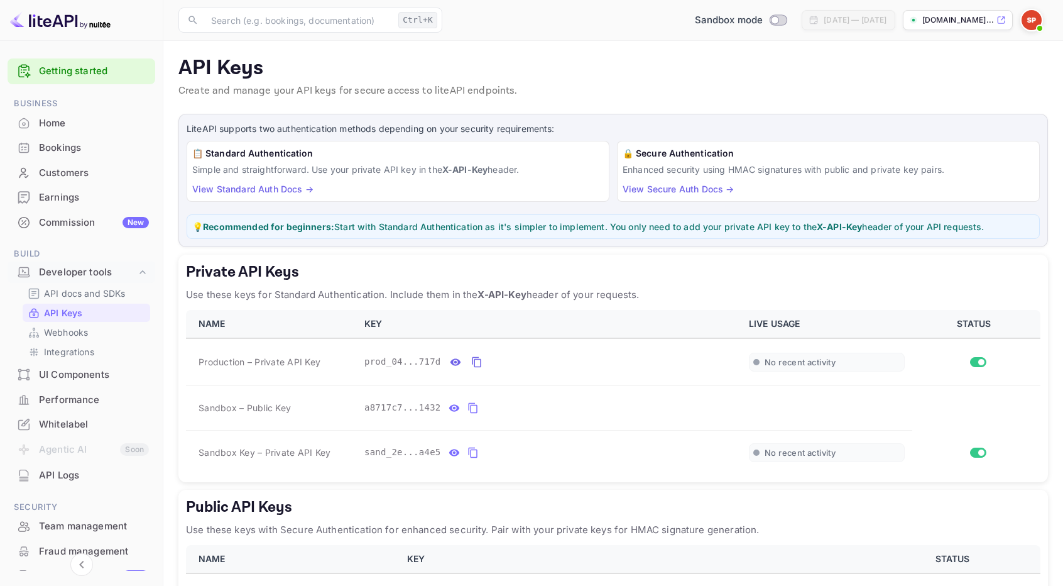
click at [290, 189] on link "View Standard Auth Docs →" at bounding box center [252, 189] width 121 height 11
